Goal: Information Seeking & Learning: Learn about a topic

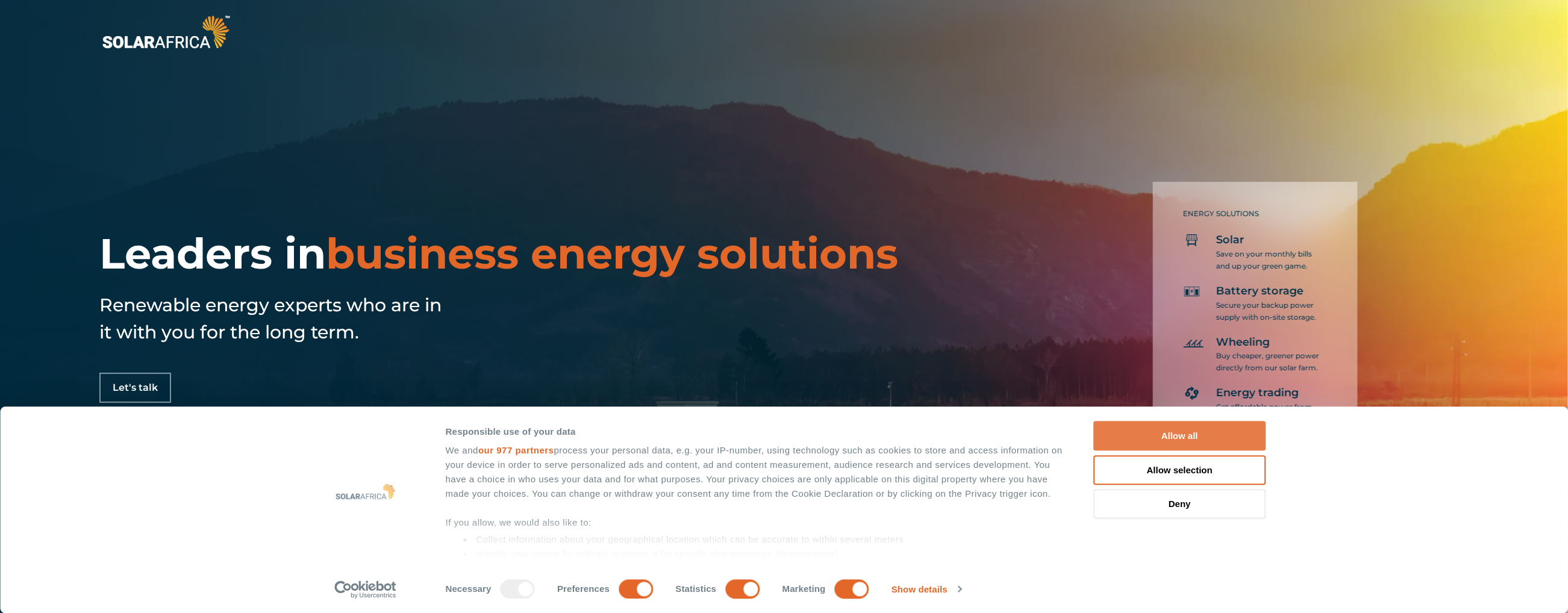
click at [1138, 429] on button "Allow all" at bounding box center [1179, 436] width 172 height 30
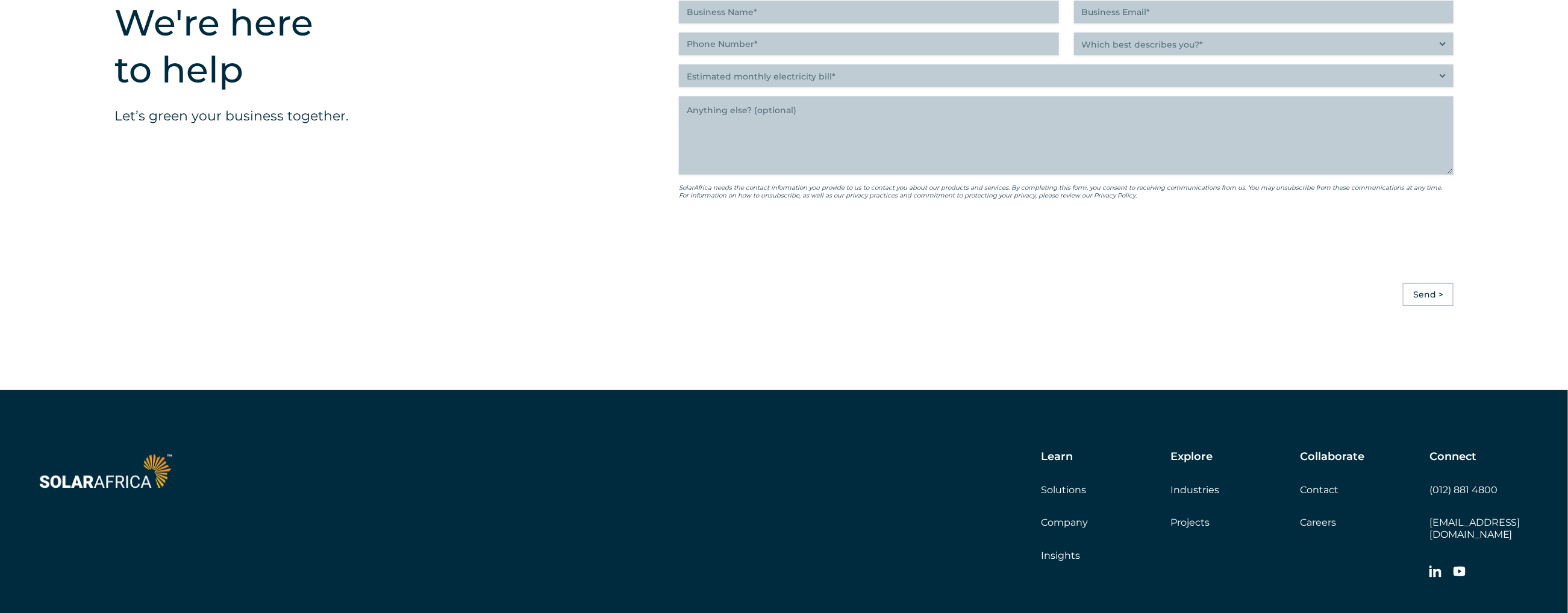
scroll to position [3347, 0]
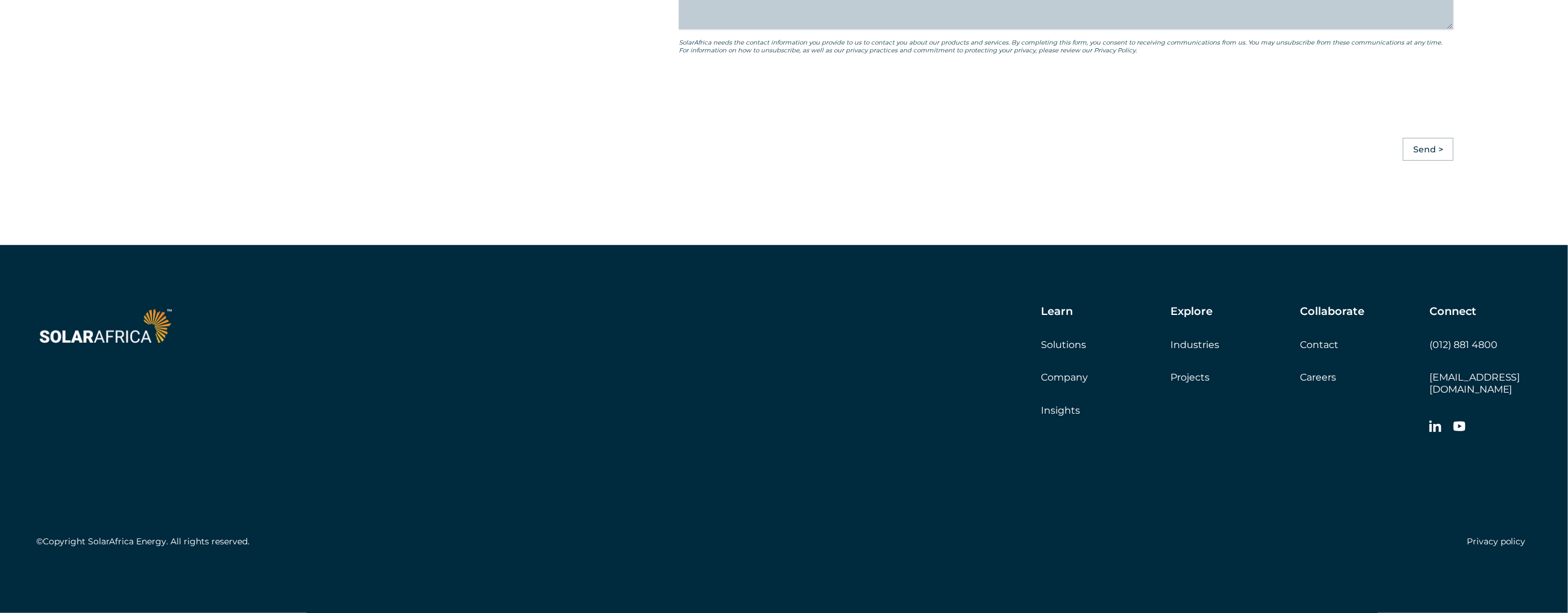
click at [1056, 350] on link "Solutions" at bounding box center [1063, 344] width 45 height 11
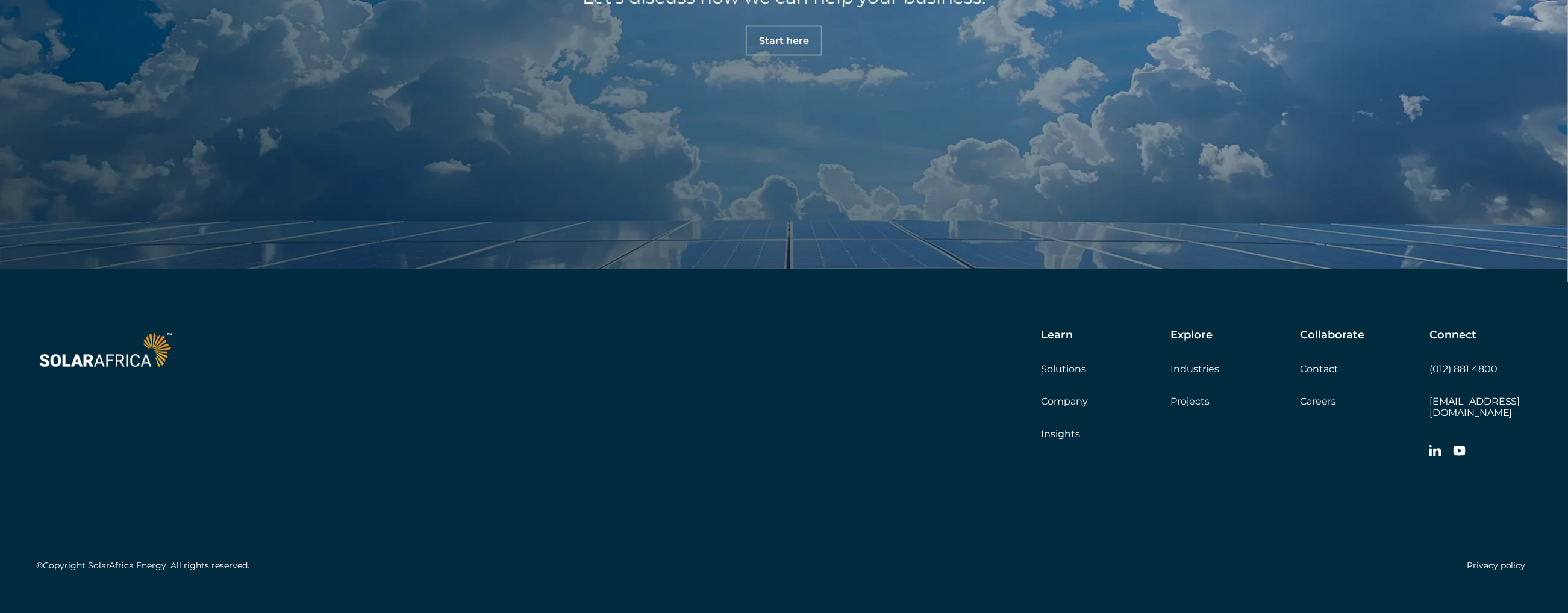
scroll to position [1412, 0]
